Goal: Use online tool/utility: Utilize a website feature to perform a specific function

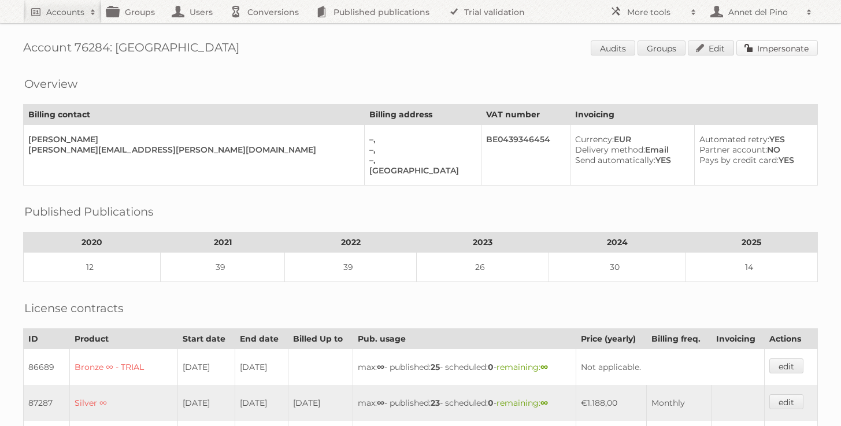
click at [804, 50] on link "Impersonate" at bounding box center [776, 47] width 81 height 15
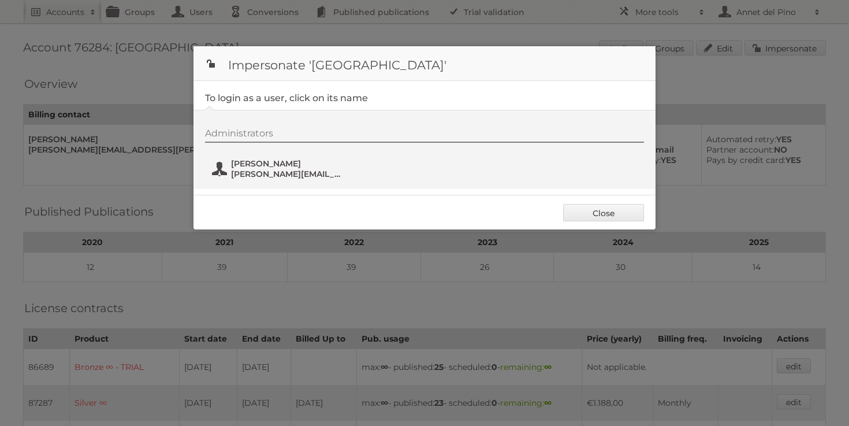
click at [255, 176] on span "alexandre.block@deroanne.be" at bounding box center [287, 174] width 112 height 10
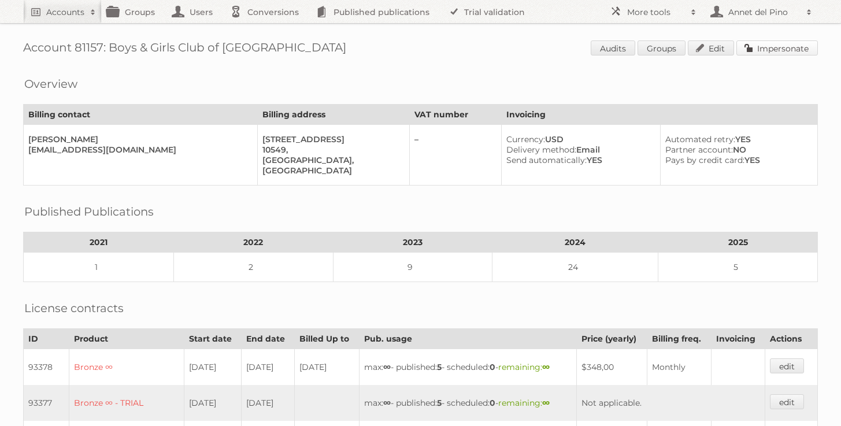
click at [793, 45] on link "Impersonate" at bounding box center [776, 47] width 81 height 15
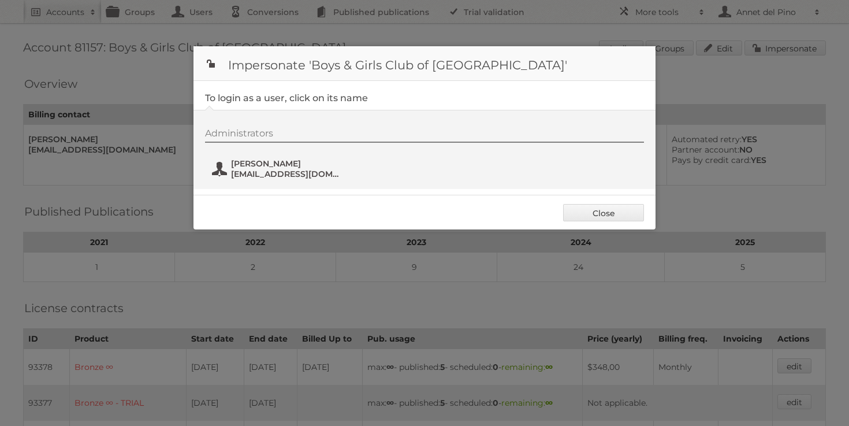
click at [279, 160] on span "John Tunas" at bounding box center [287, 163] width 112 height 10
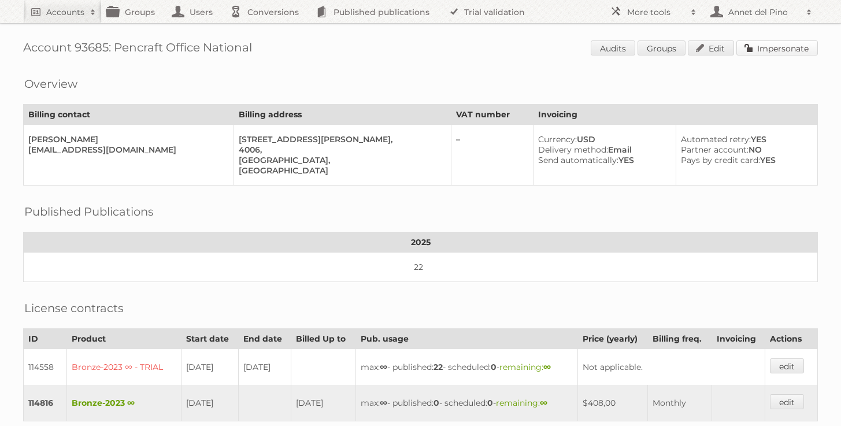
click at [793, 46] on link "Impersonate" at bounding box center [776, 47] width 81 height 15
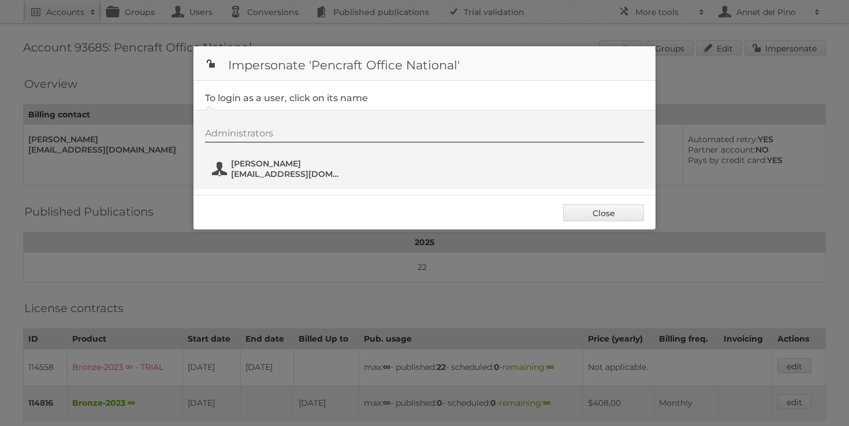
click at [267, 162] on span "[PERSON_NAME]" at bounding box center [287, 163] width 112 height 10
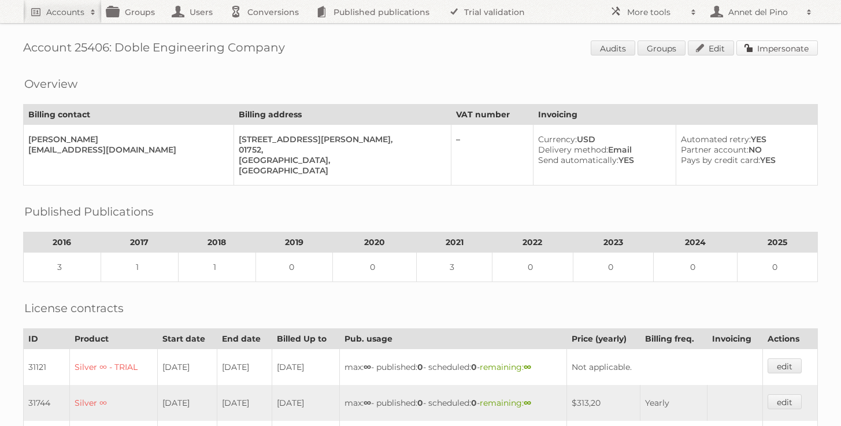
click at [775, 53] on link "Impersonate" at bounding box center [776, 47] width 81 height 15
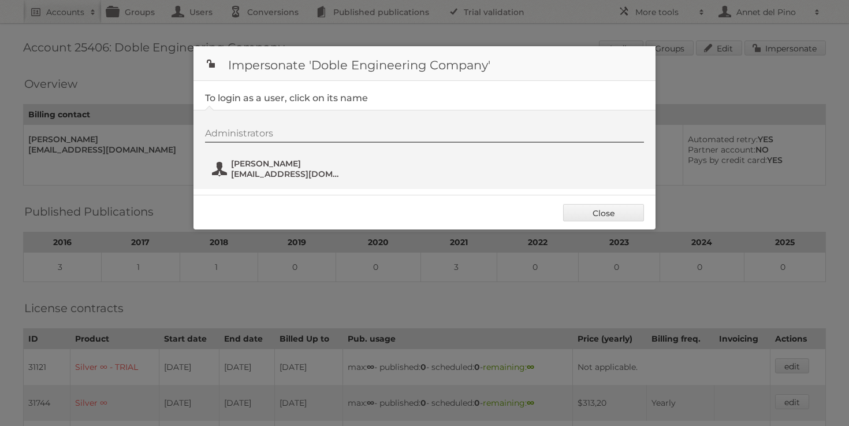
click at [265, 169] on span "bsmith@doble.com" at bounding box center [287, 174] width 112 height 10
